Goal: Navigation & Orientation: Understand site structure

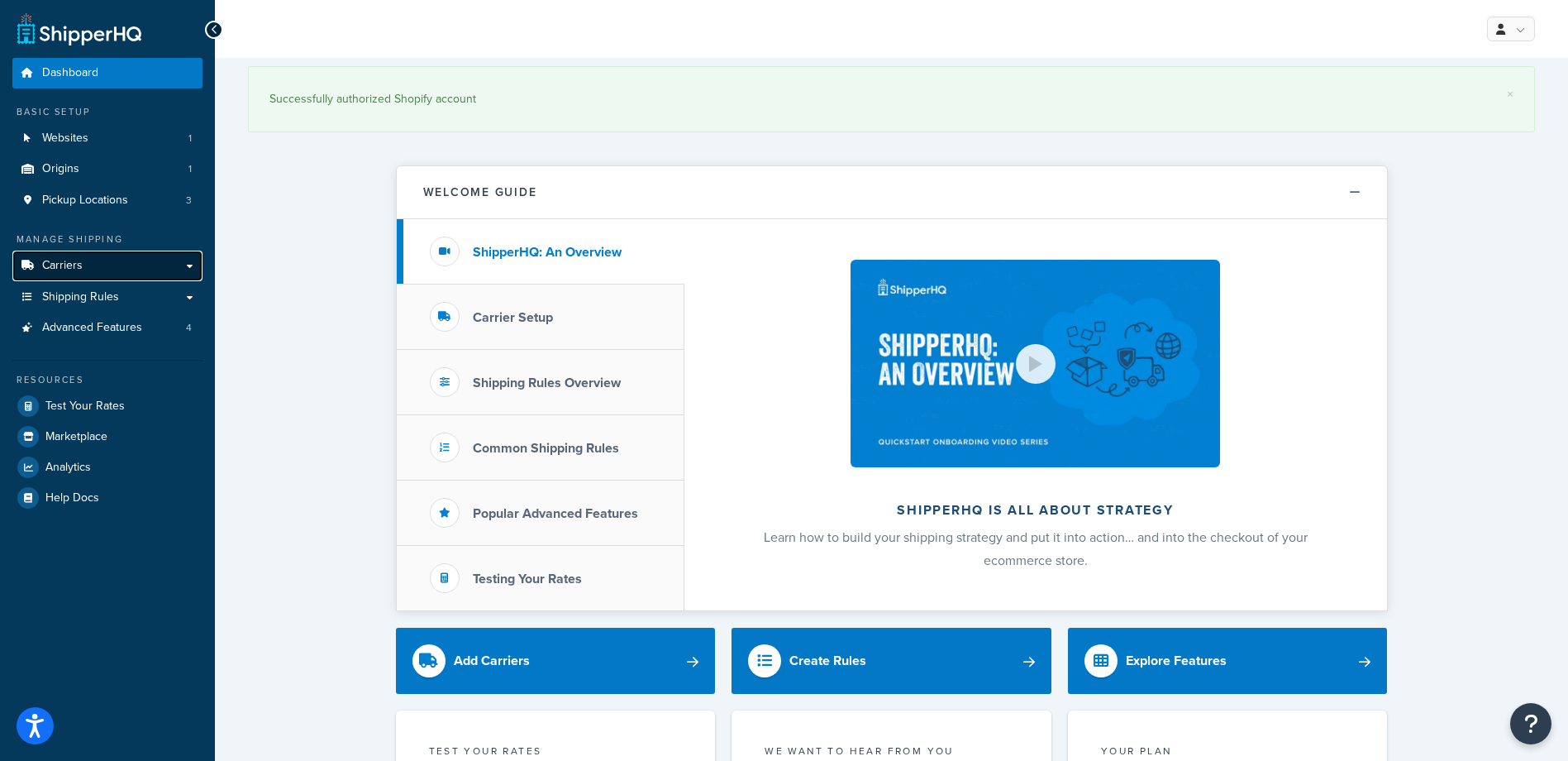
click at [122, 262] on link "Carriers" at bounding box center [107, 266] width 190 height 31
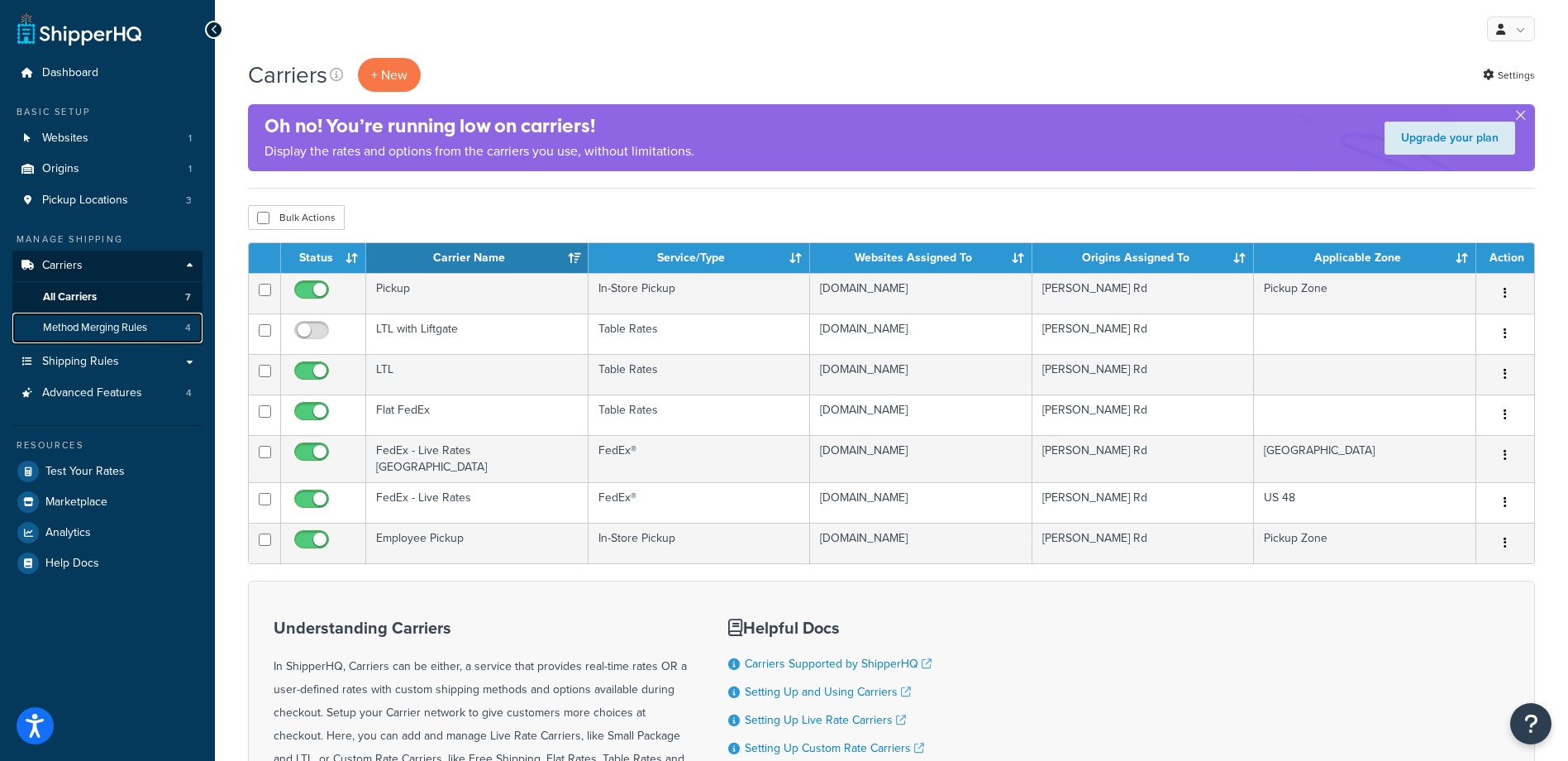
click at [134, 325] on span "Method Merging Rules" at bounding box center [95, 328] width 104 height 14
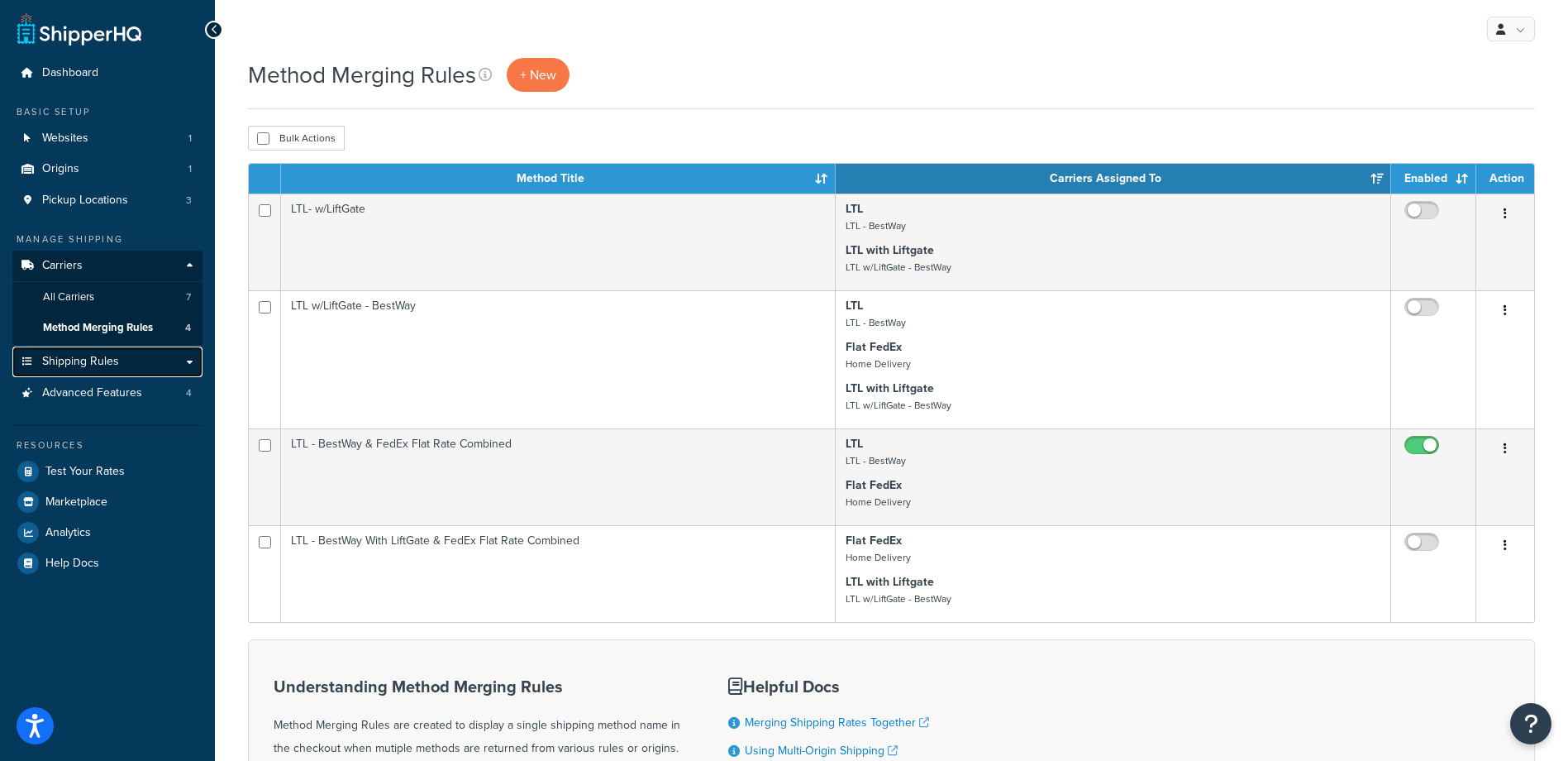
click at [89, 359] on span "Shipping Rules" at bounding box center [80, 362] width 77 height 14
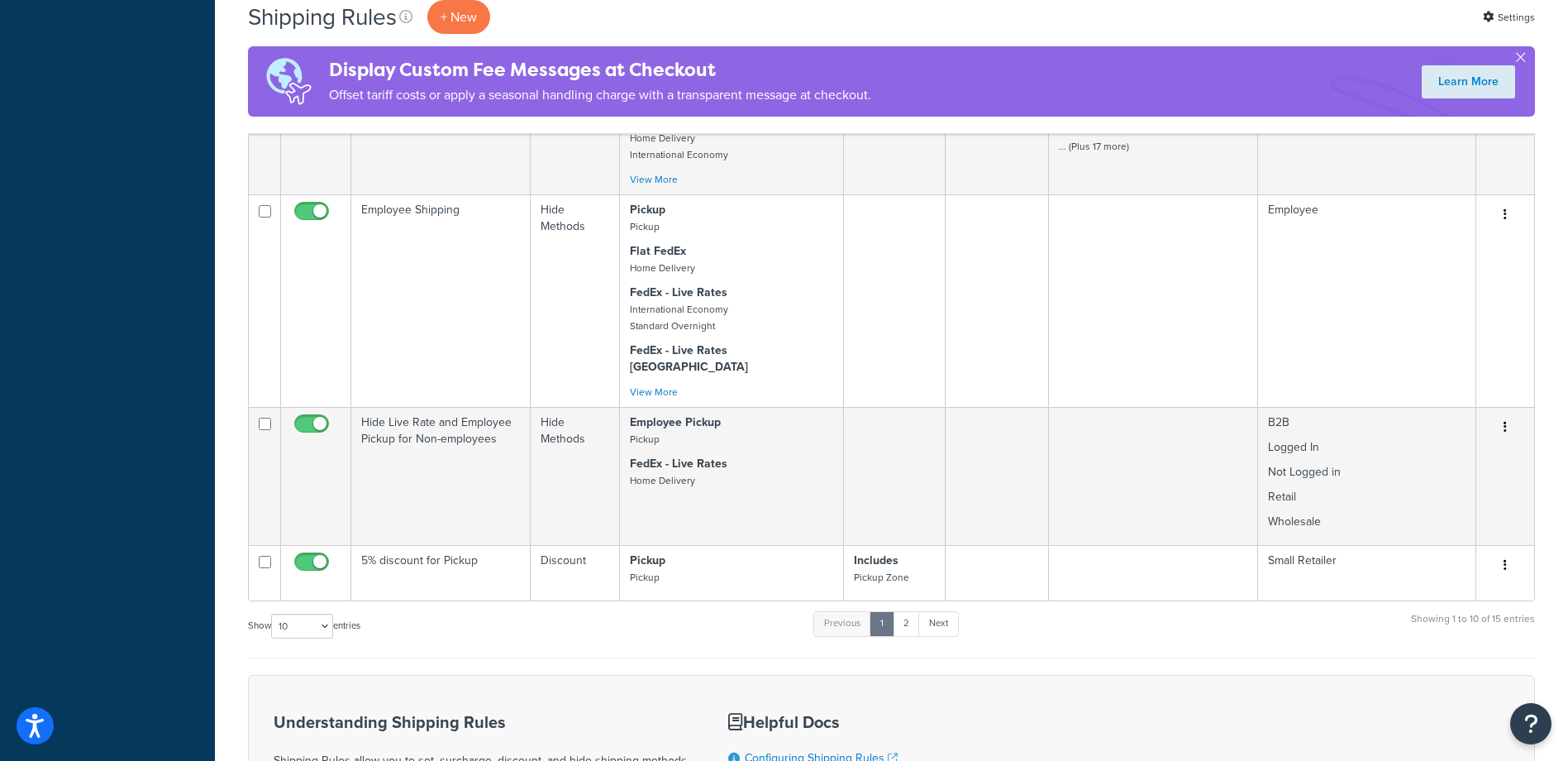
scroll to position [1158, 0]
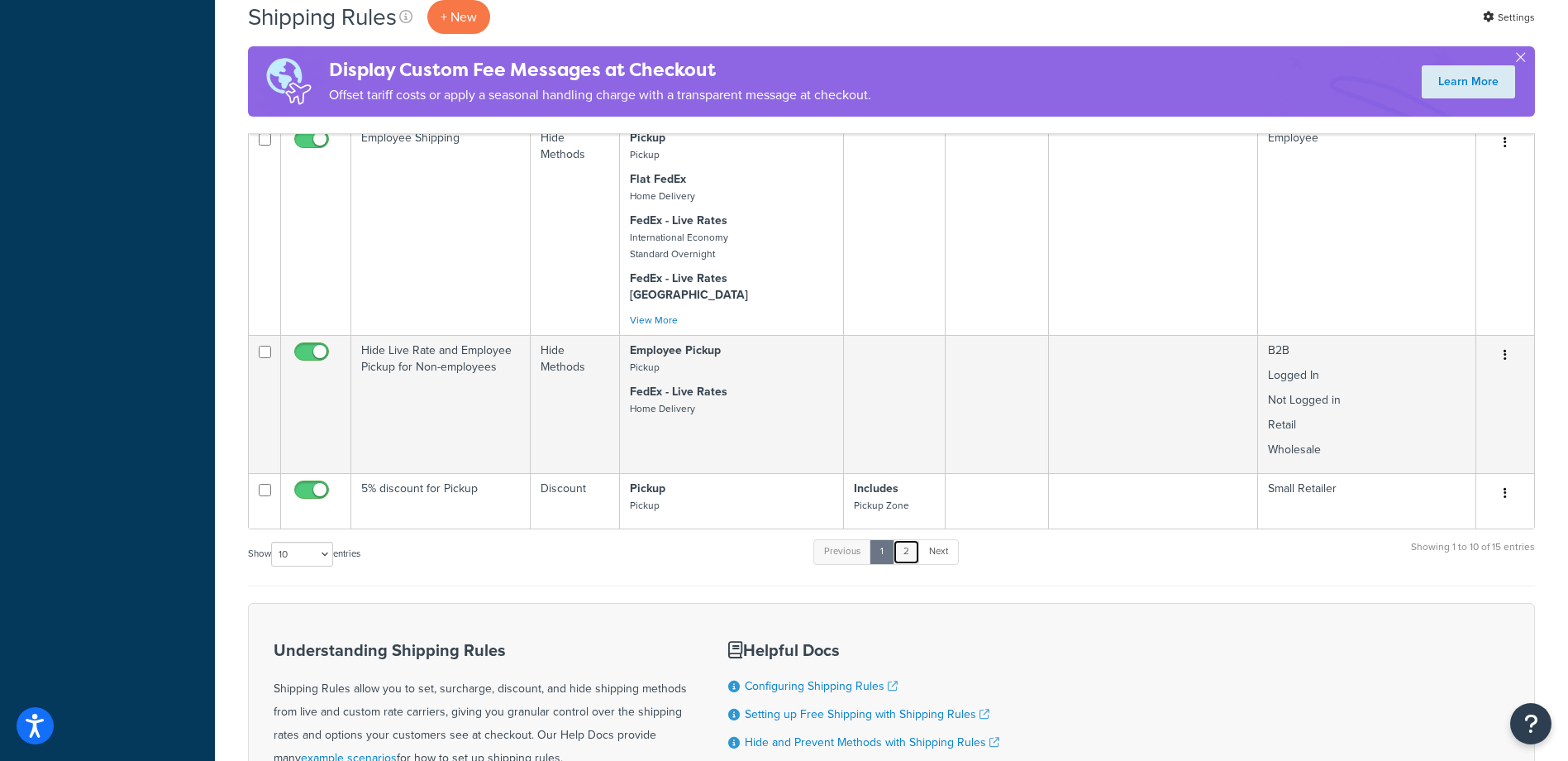
click at [905, 539] on link "2" at bounding box center [906, 551] width 28 height 25
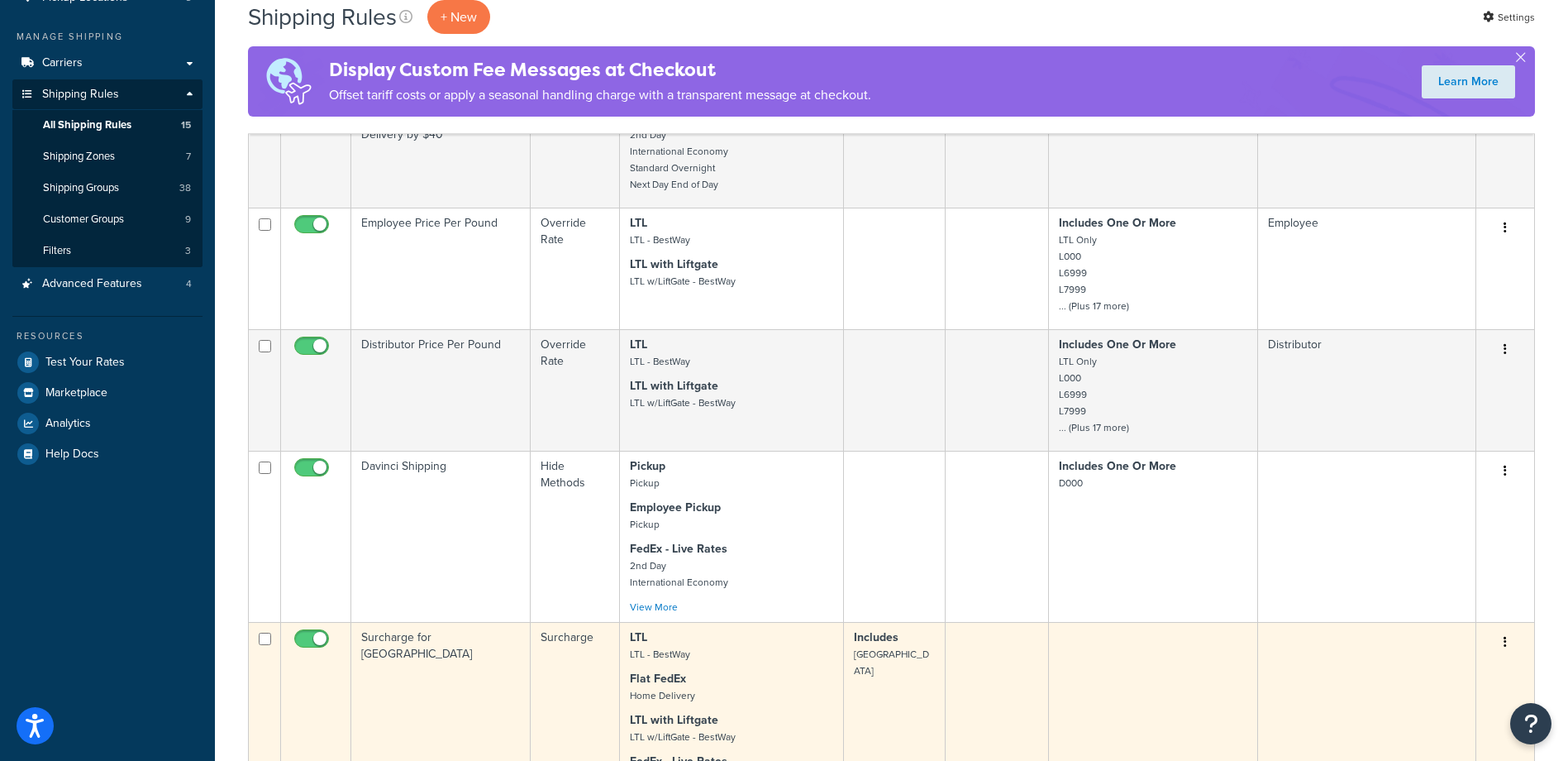
scroll to position [165, 0]
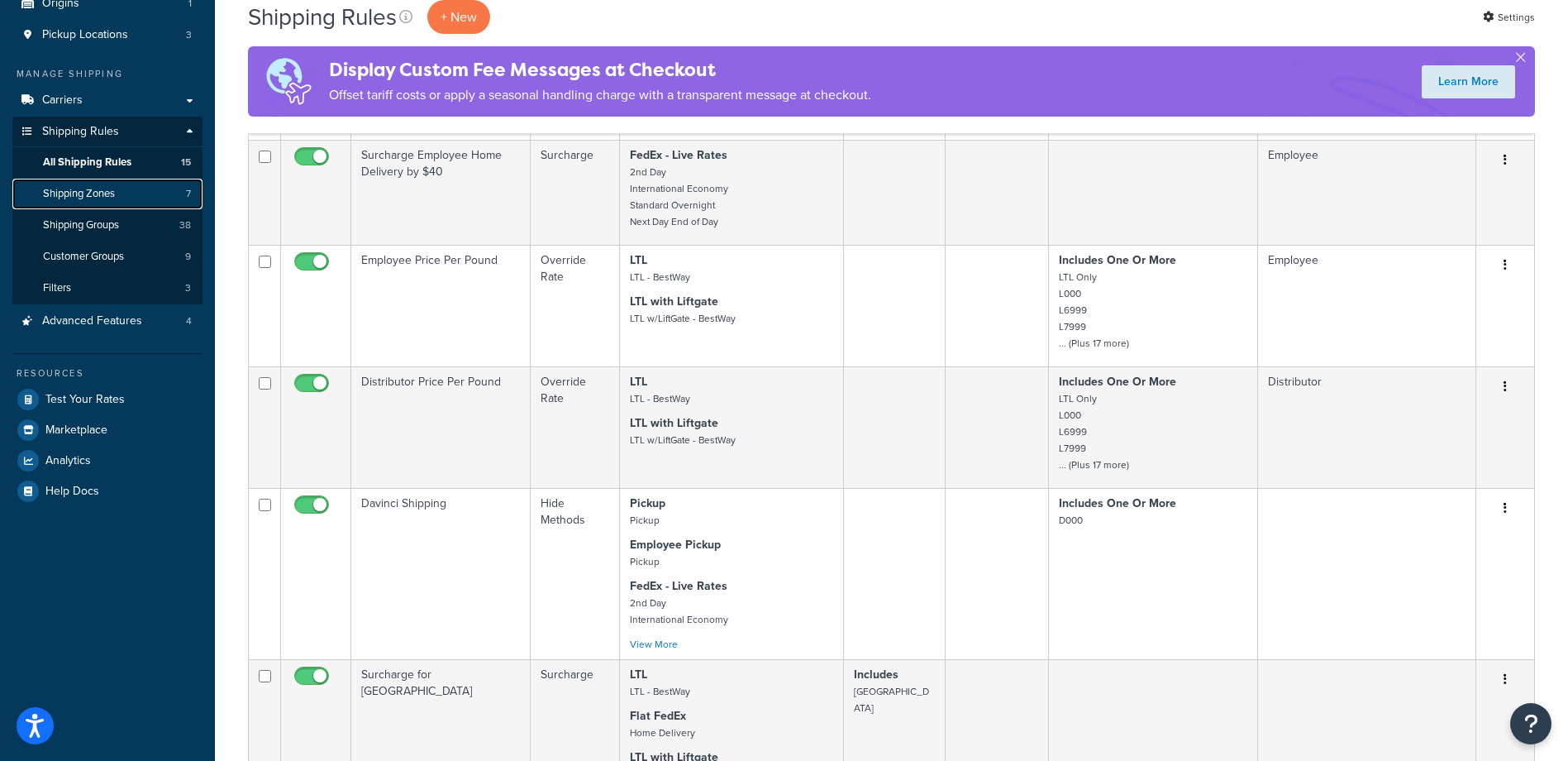
click at [98, 199] on span "Shipping Zones" at bounding box center [79, 194] width 72 height 14
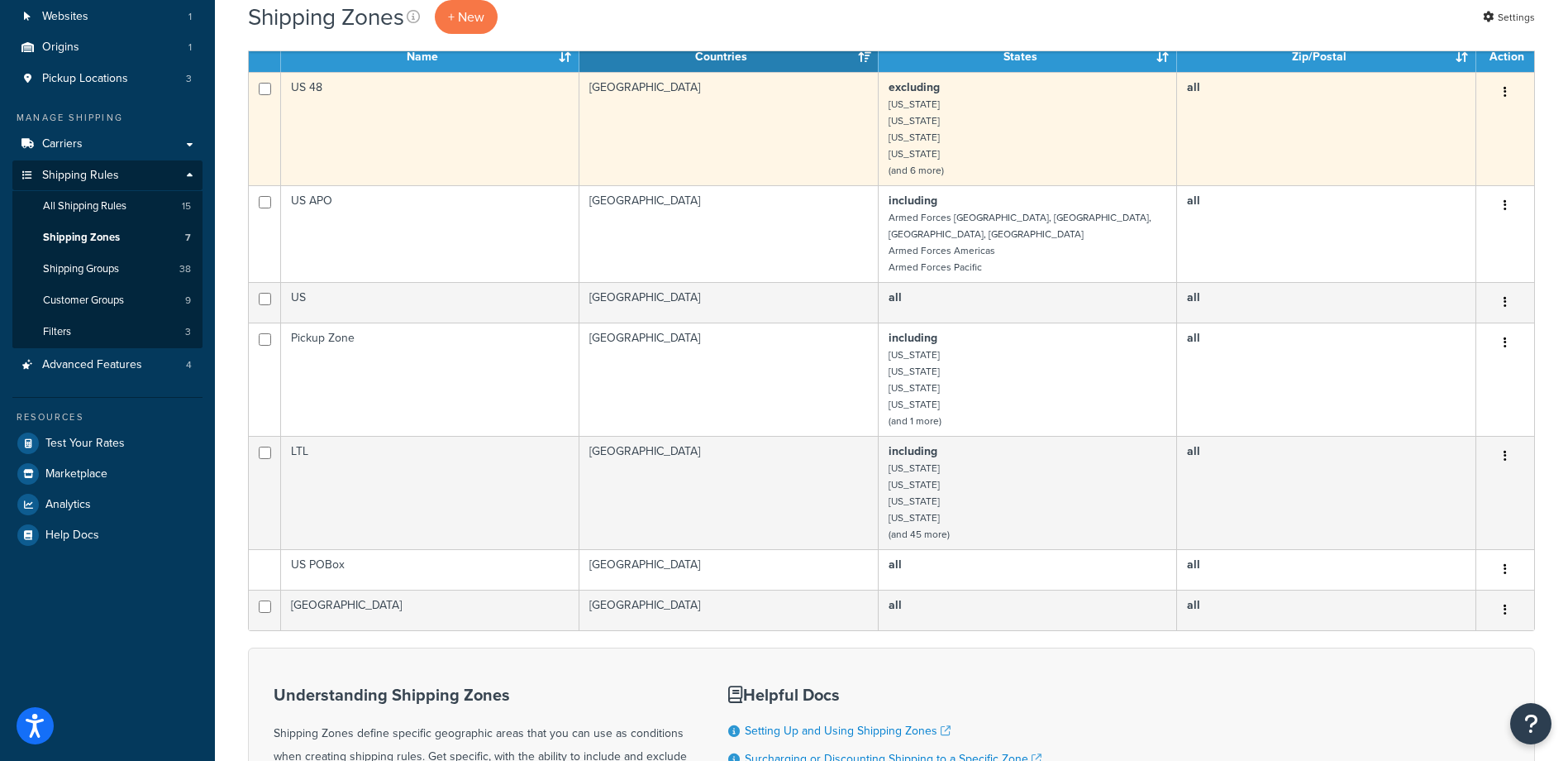
scroll to position [83, 0]
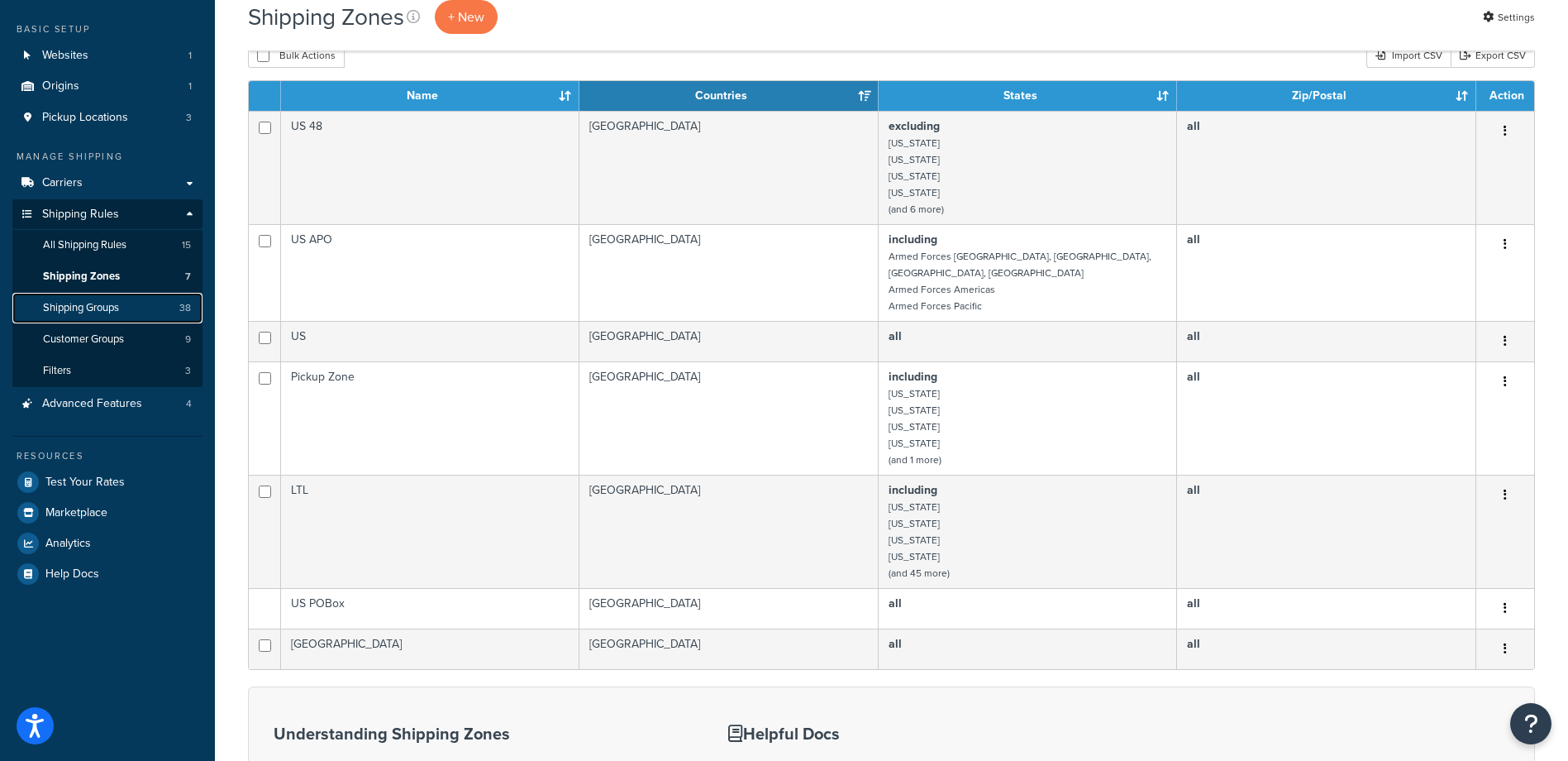
click at [108, 301] on span "Shipping Groups" at bounding box center [81, 308] width 76 height 14
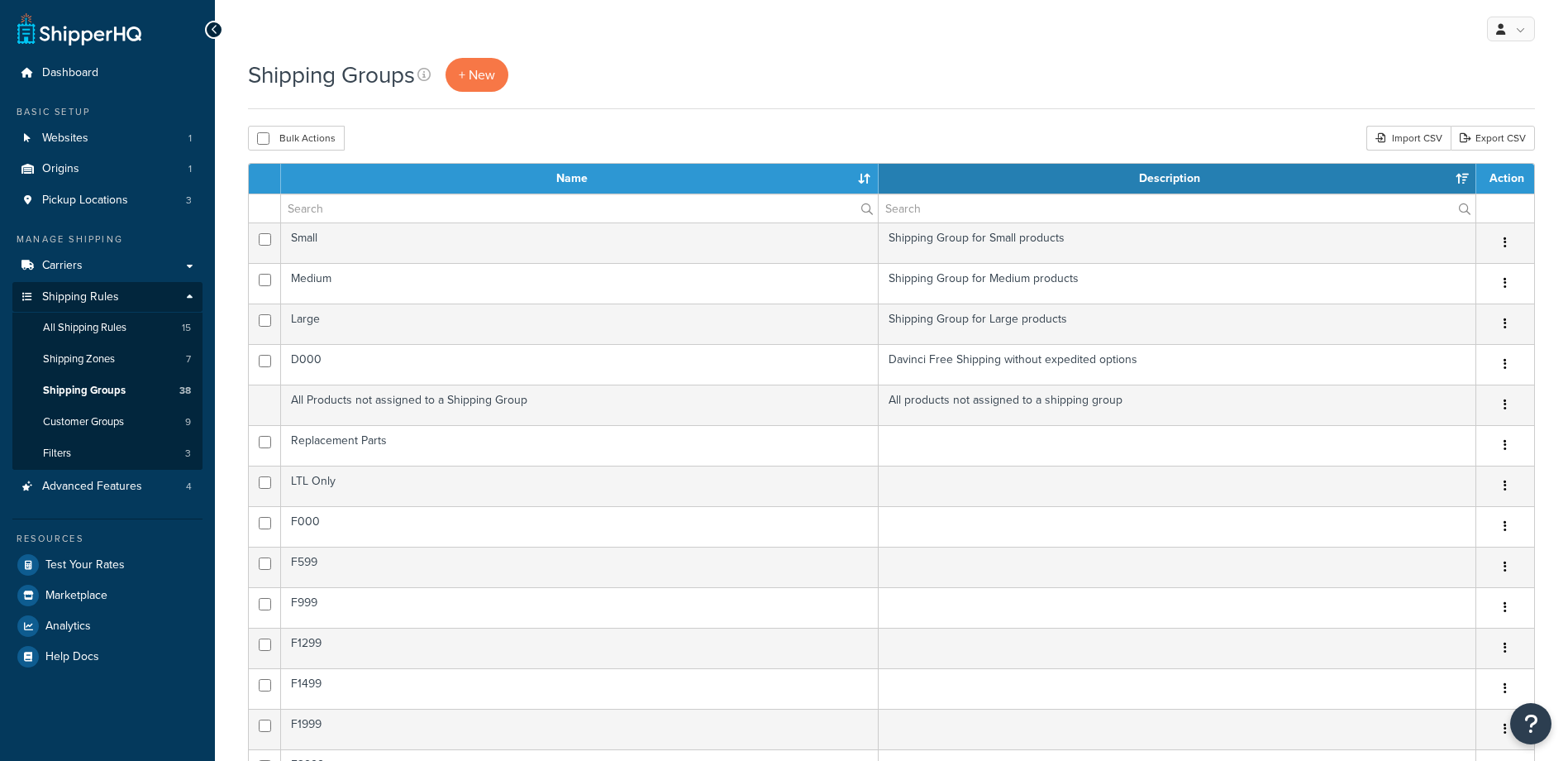
select select "15"
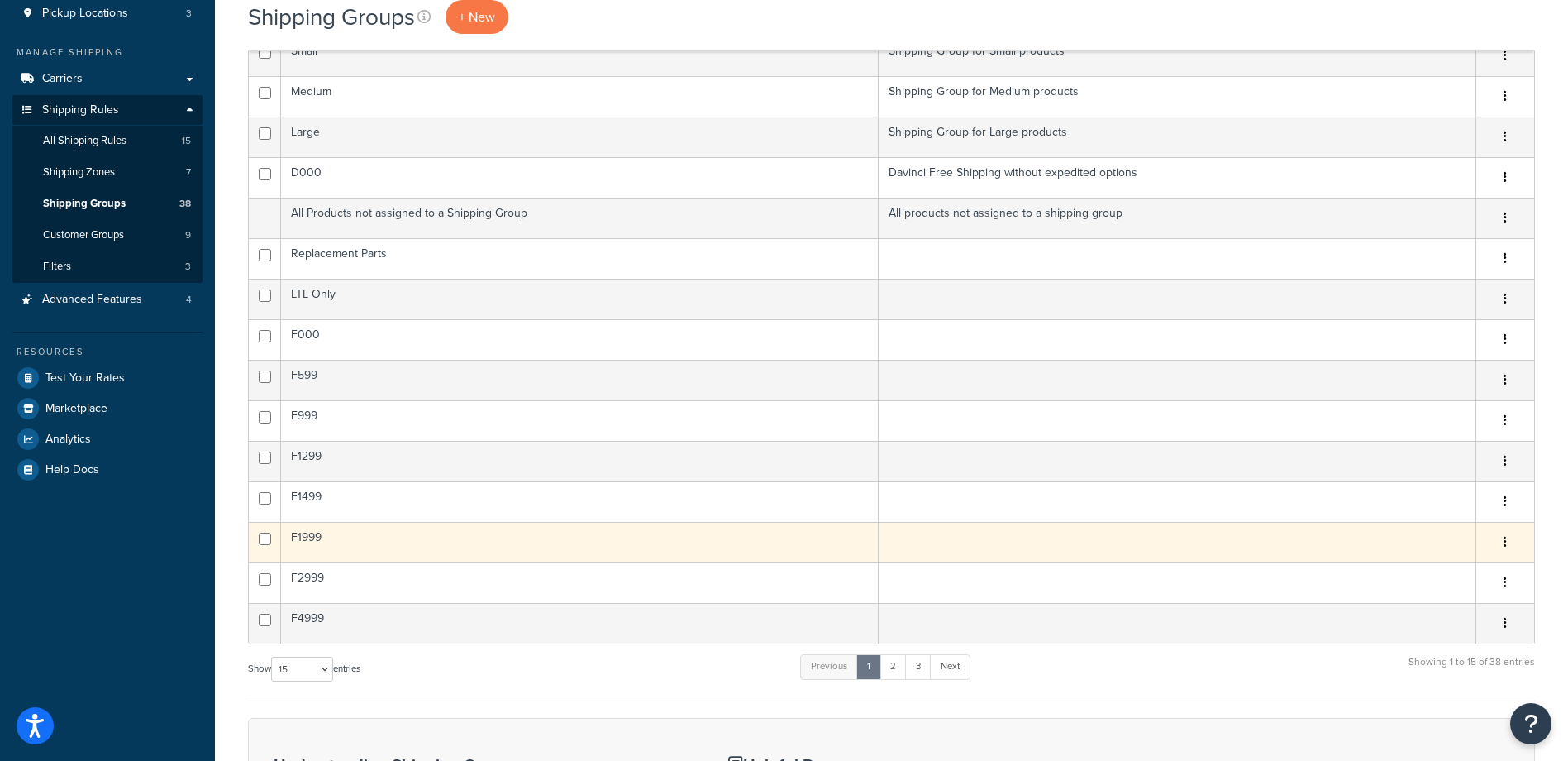
scroll to position [165, 0]
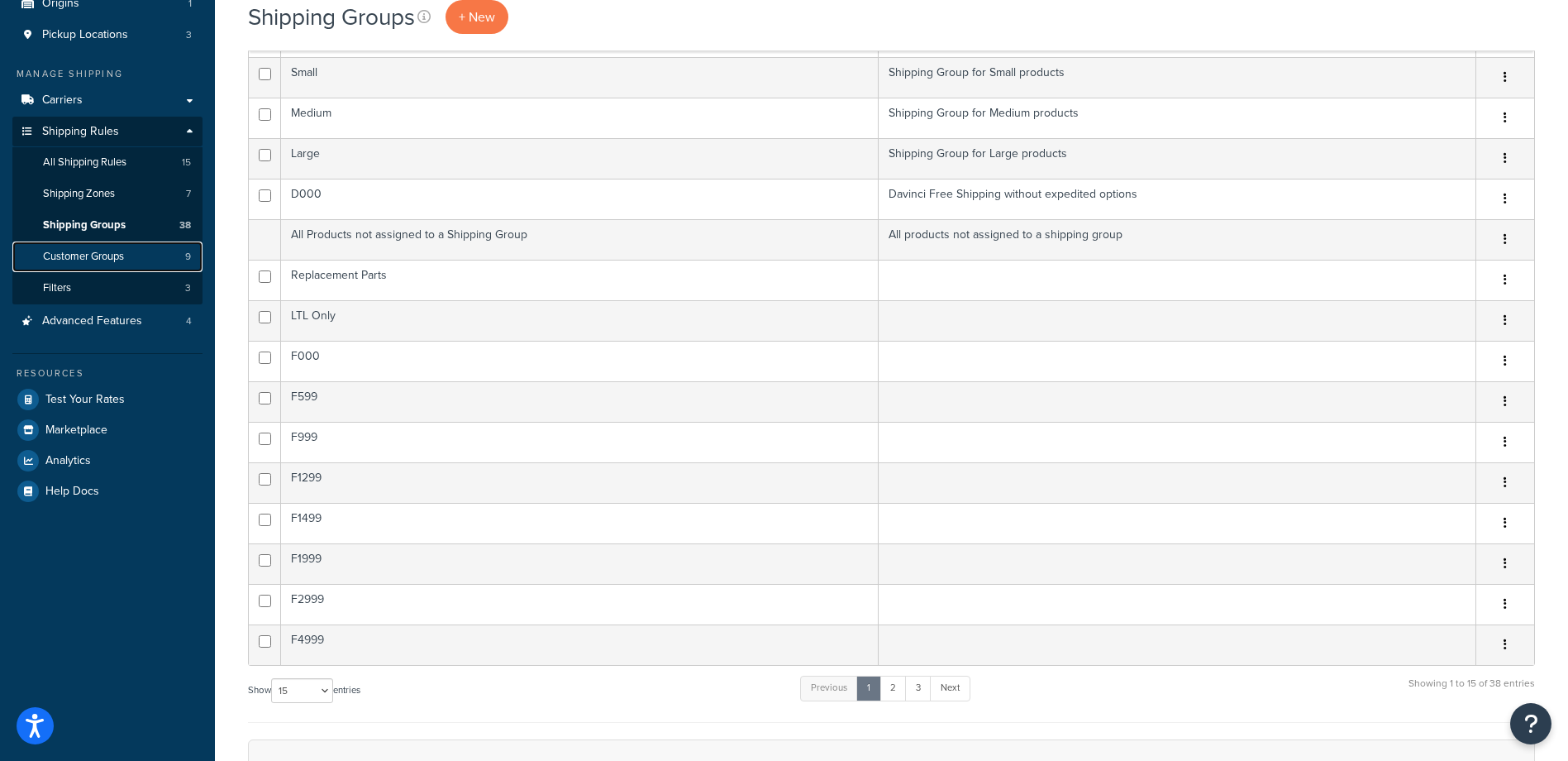
click at [78, 257] on span "Customer Groups" at bounding box center [83, 257] width 81 height 14
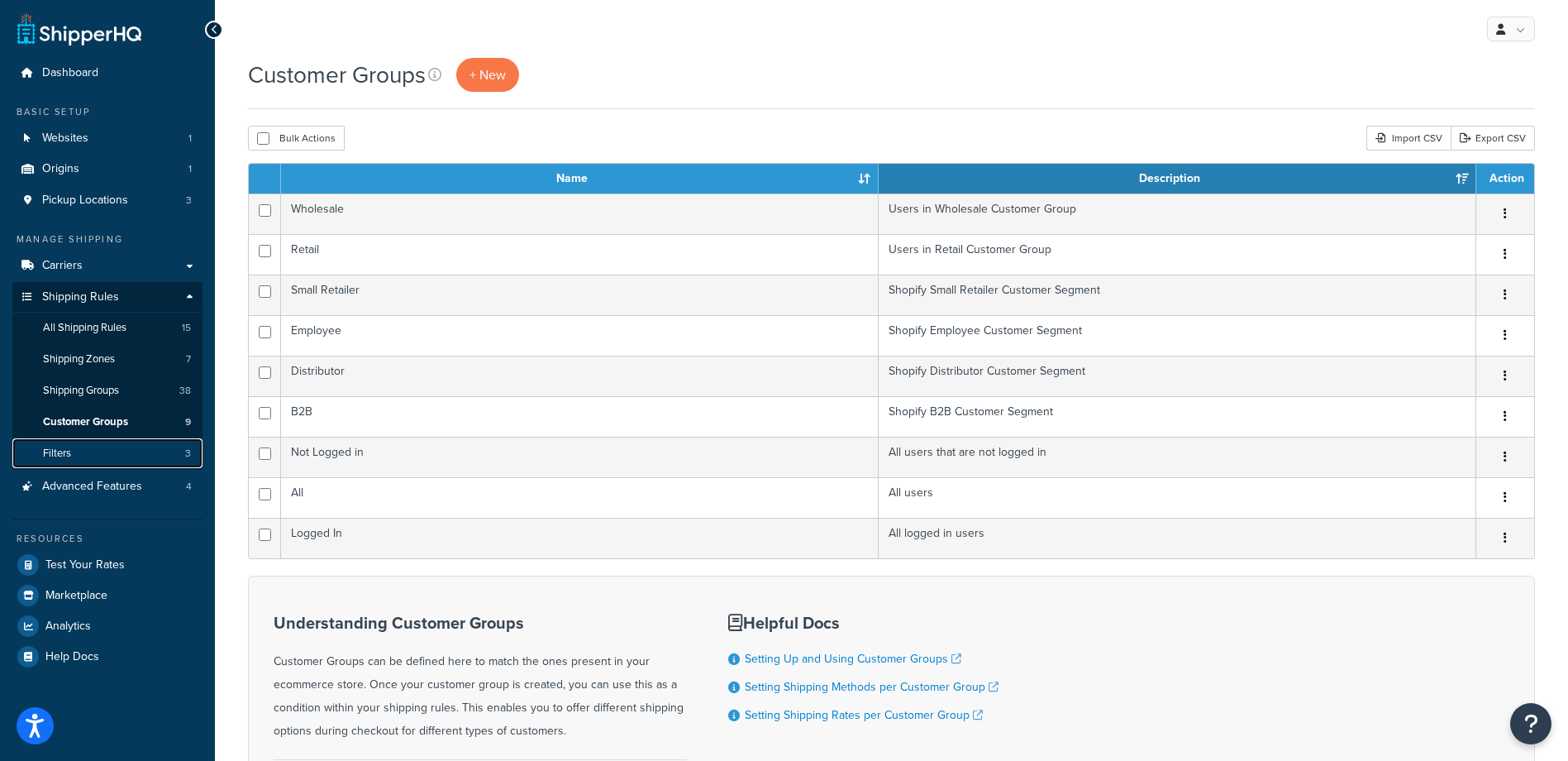
click at [120, 451] on link "Filters 3" at bounding box center [107, 454] width 190 height 31
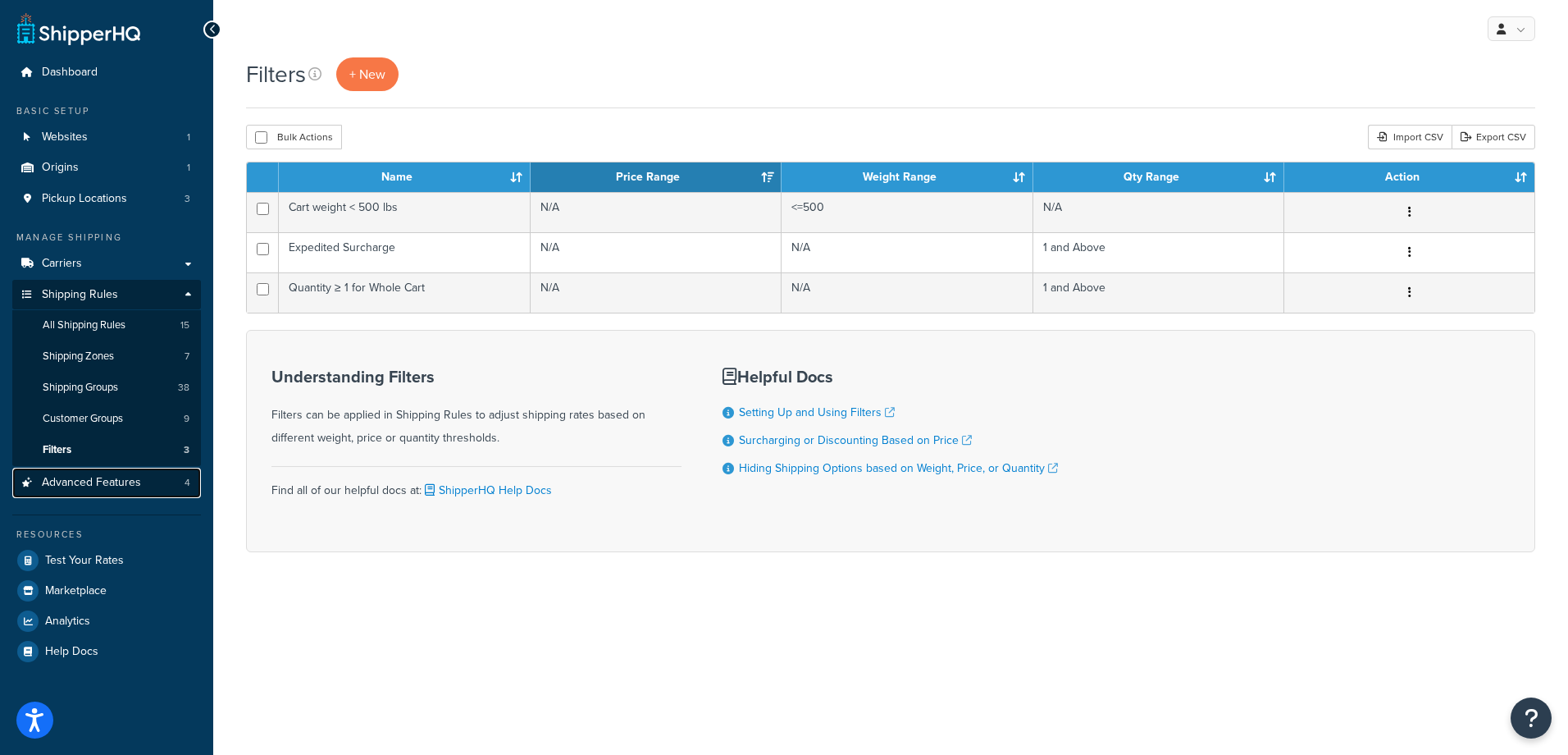
click at [115, 483] on span "Advanced Features" at bounding box center [91, 483] width 99 height 14
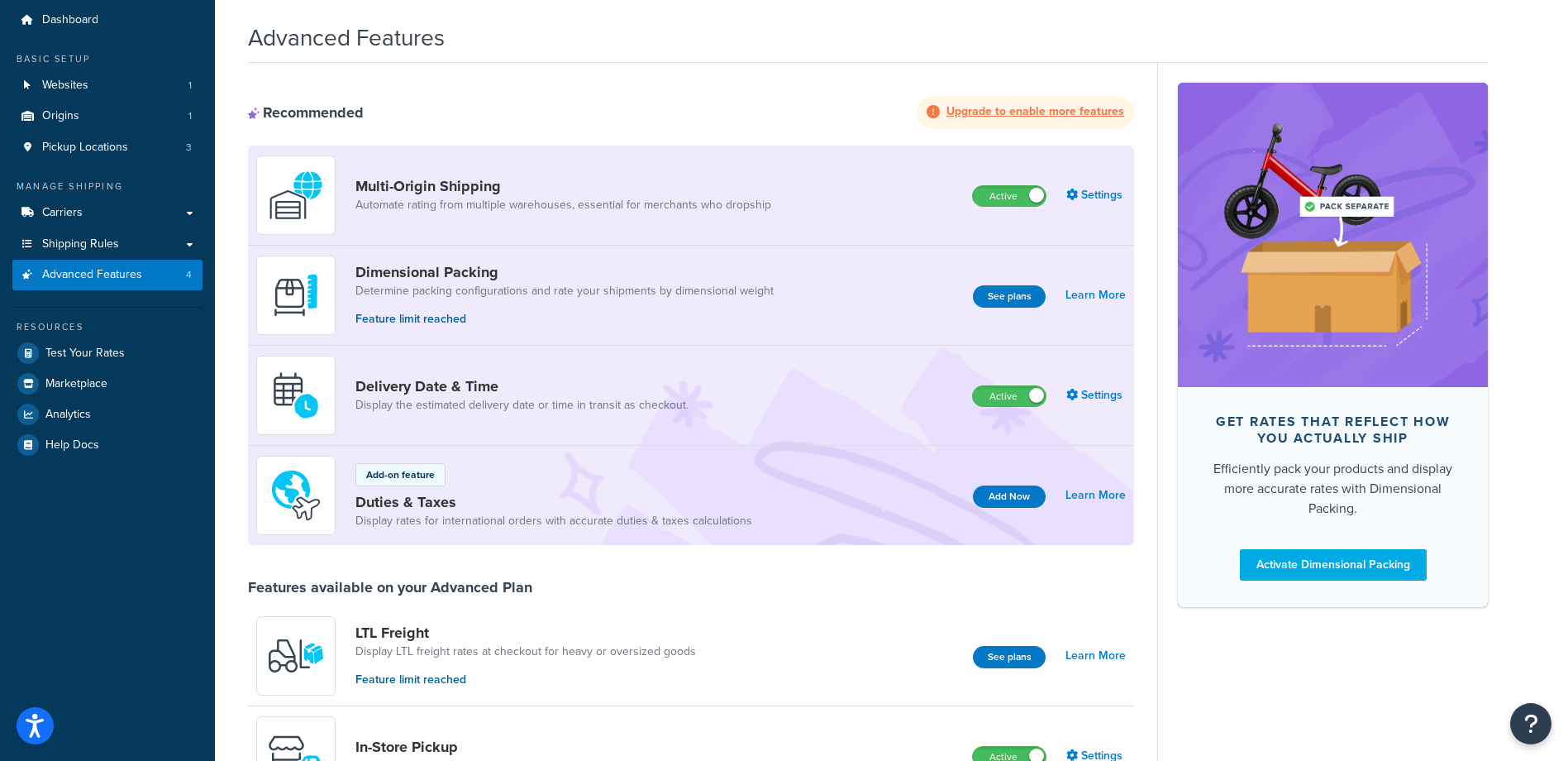
scroll to position [83, 0]
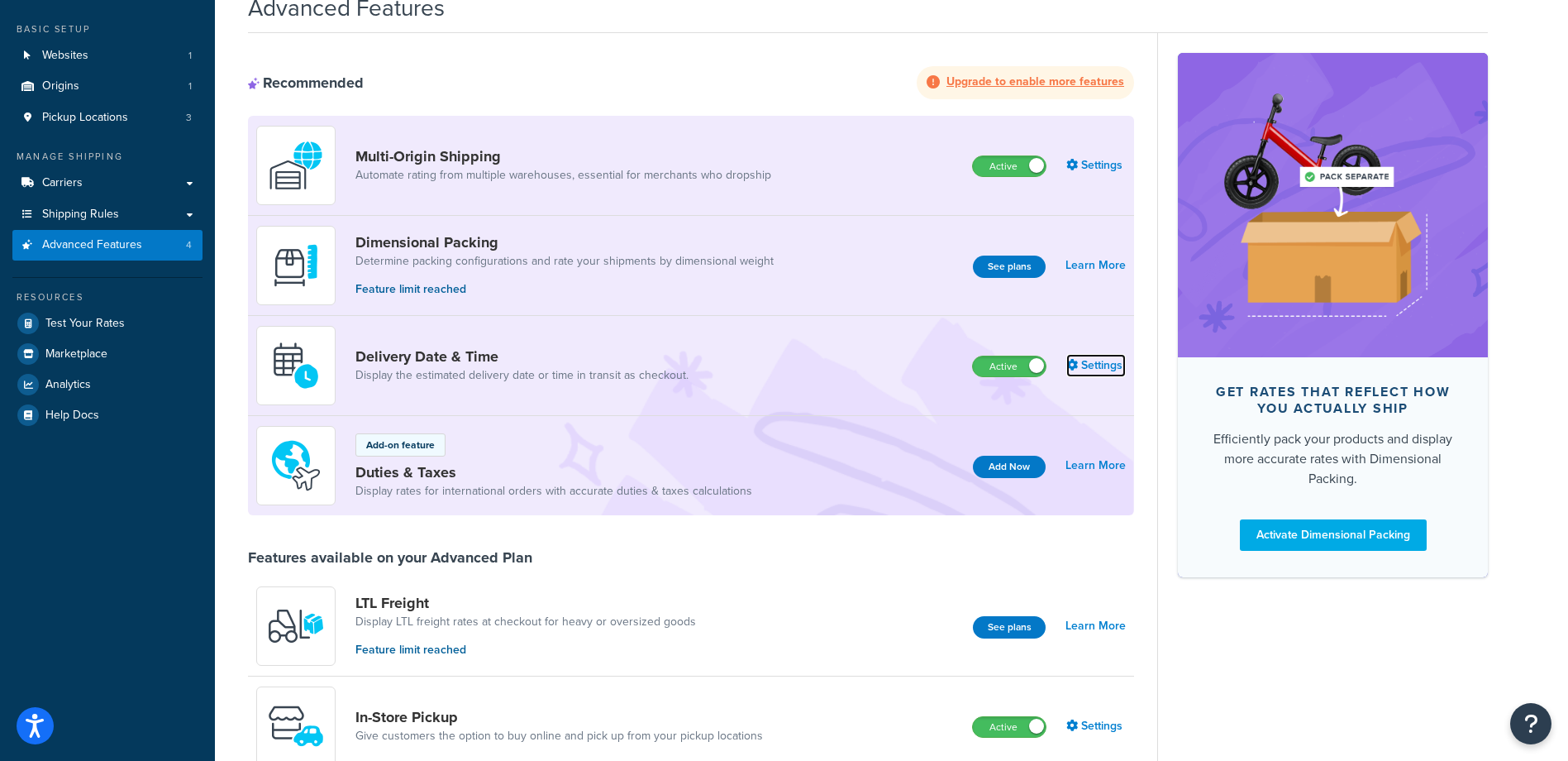
click at [1112, 363] on link "Settings" at bounding box center [1096, 365] width 59 height 23
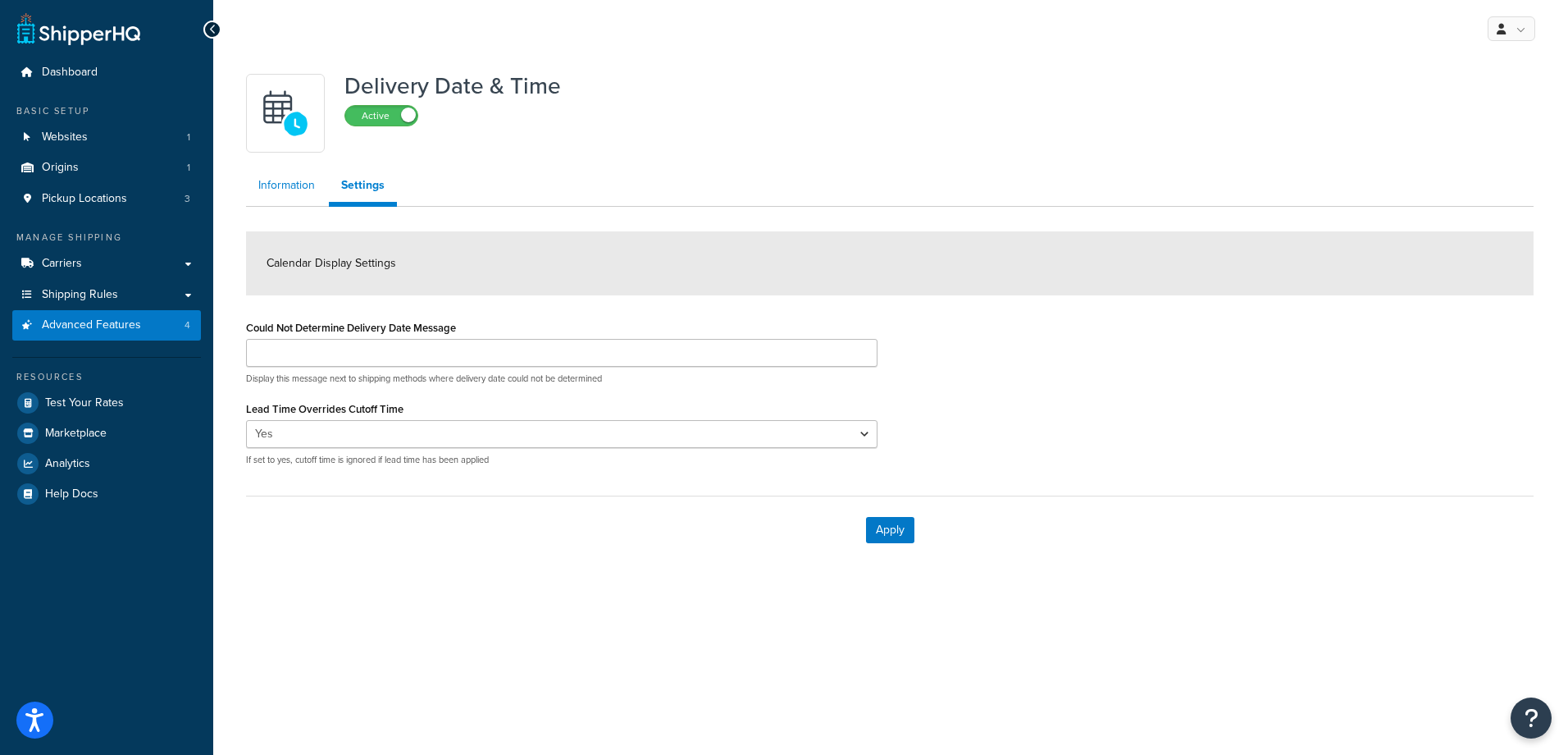
click at [288, 186] on link "Information" at bounding box center [286, 185] width 81 height 32
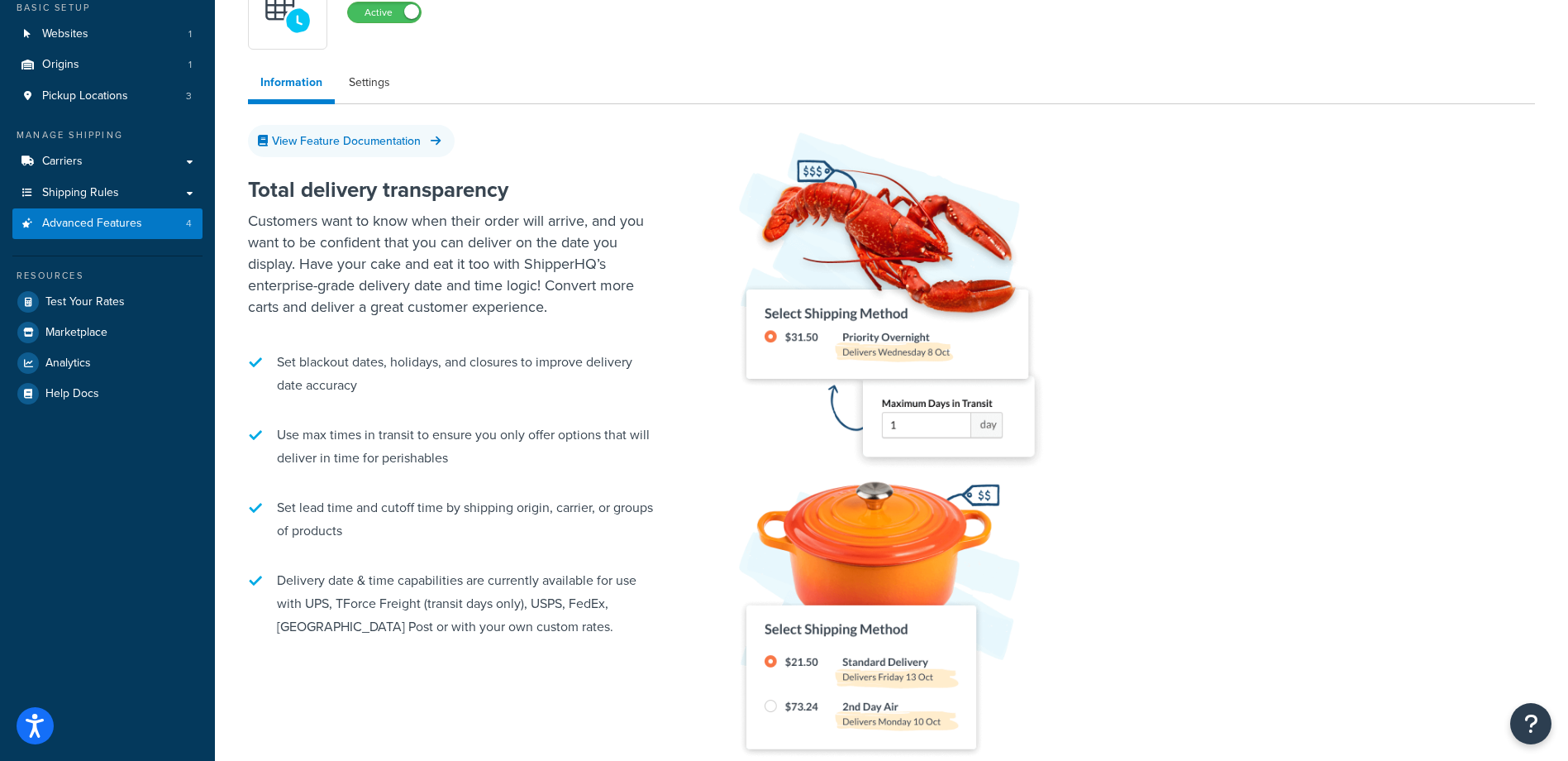
scroll to position [165, 0]
